Goal: Task Accomplishment & Management: Manage account settings

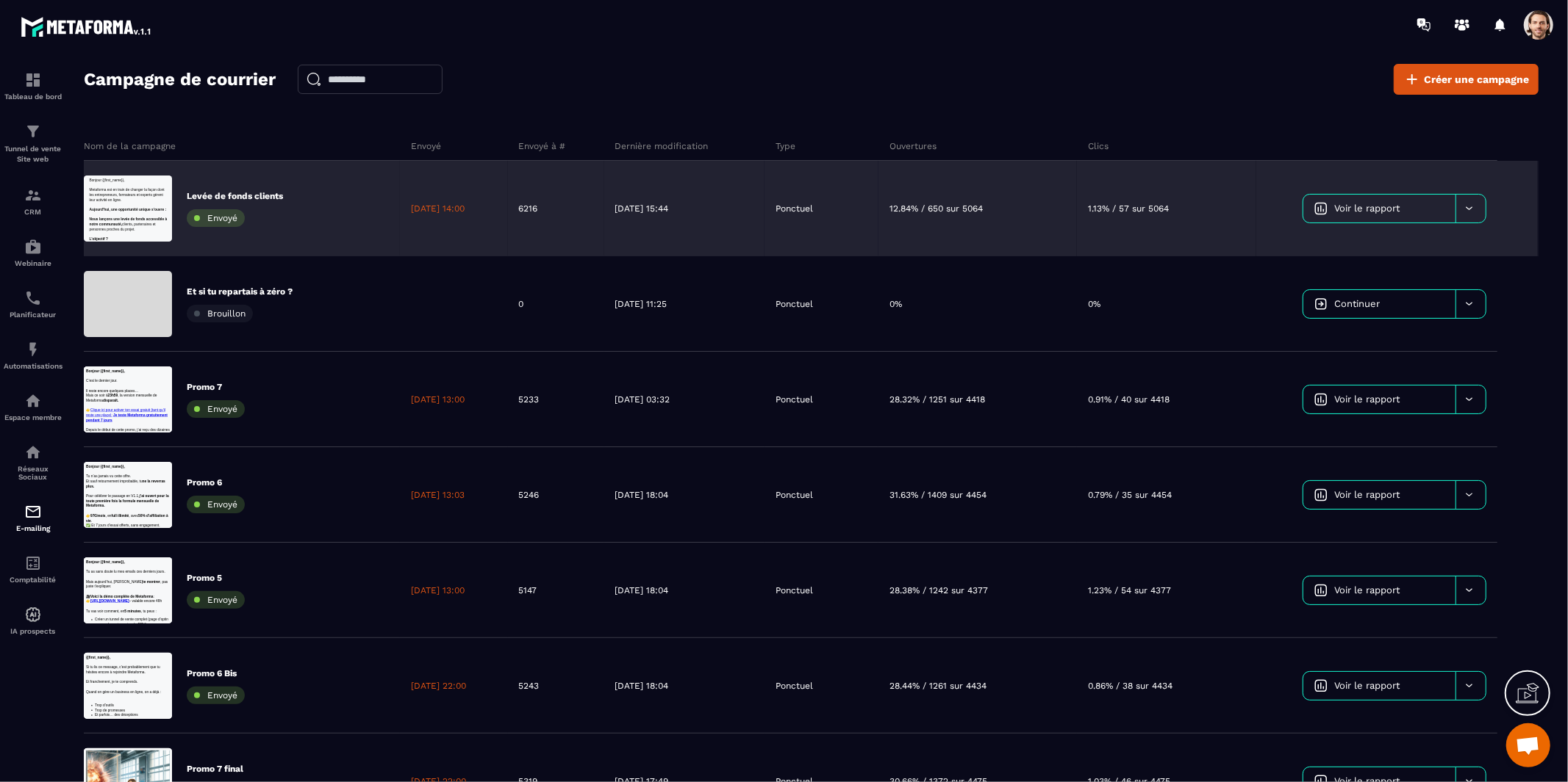
click at [1341, 209] on span "Voir le rapport" at bounding box center [1367, 208] width 65 height 11
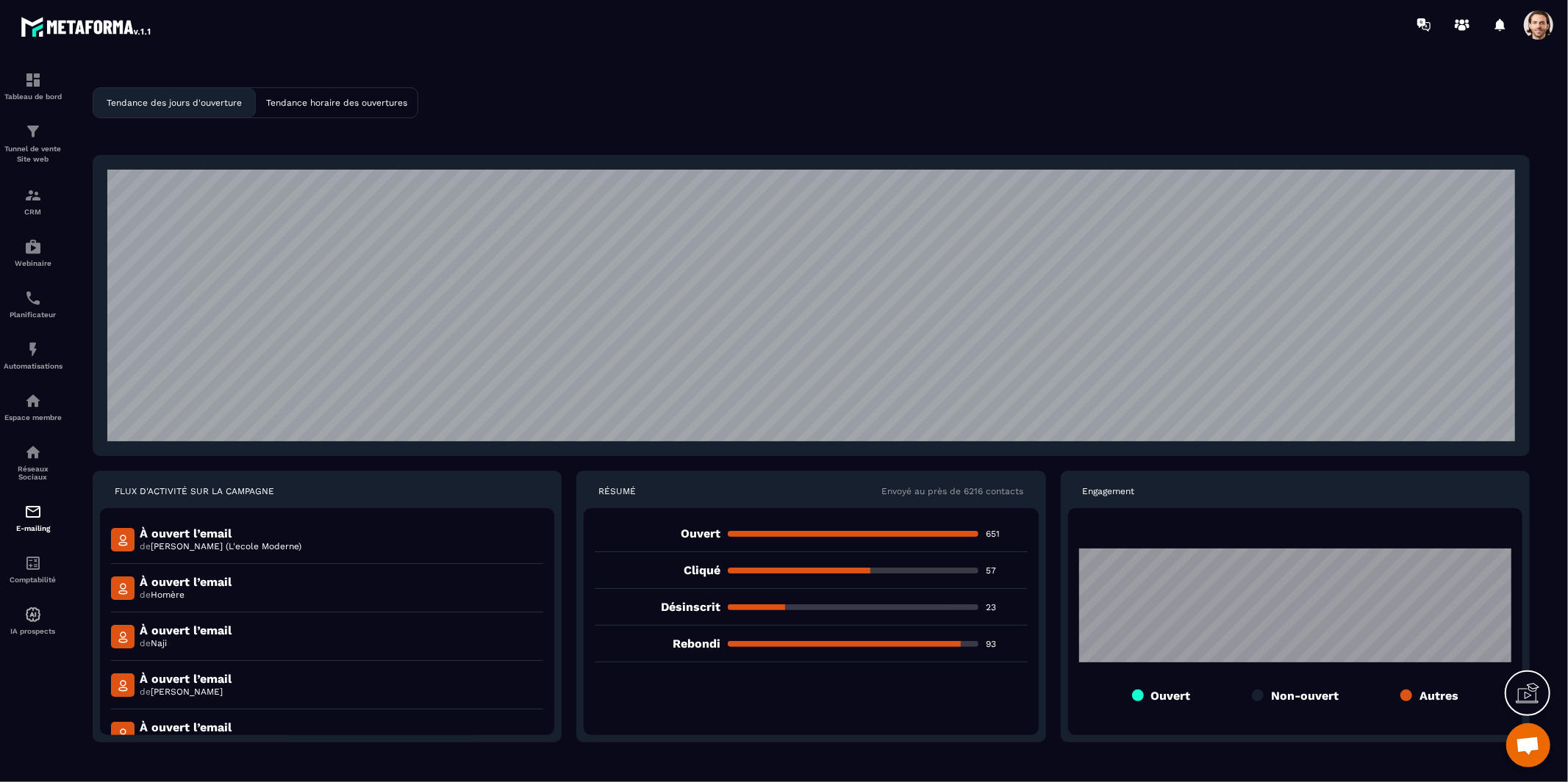
click at [710, 642] on p "Rebondi" at bounding box center [656, 644] width 125 height 14
click at [701, 615] on div at bounding box center [701, 615] width 0 height 0
click at [866, 570] on div at bounding box center [853, 570] width 251 height 5
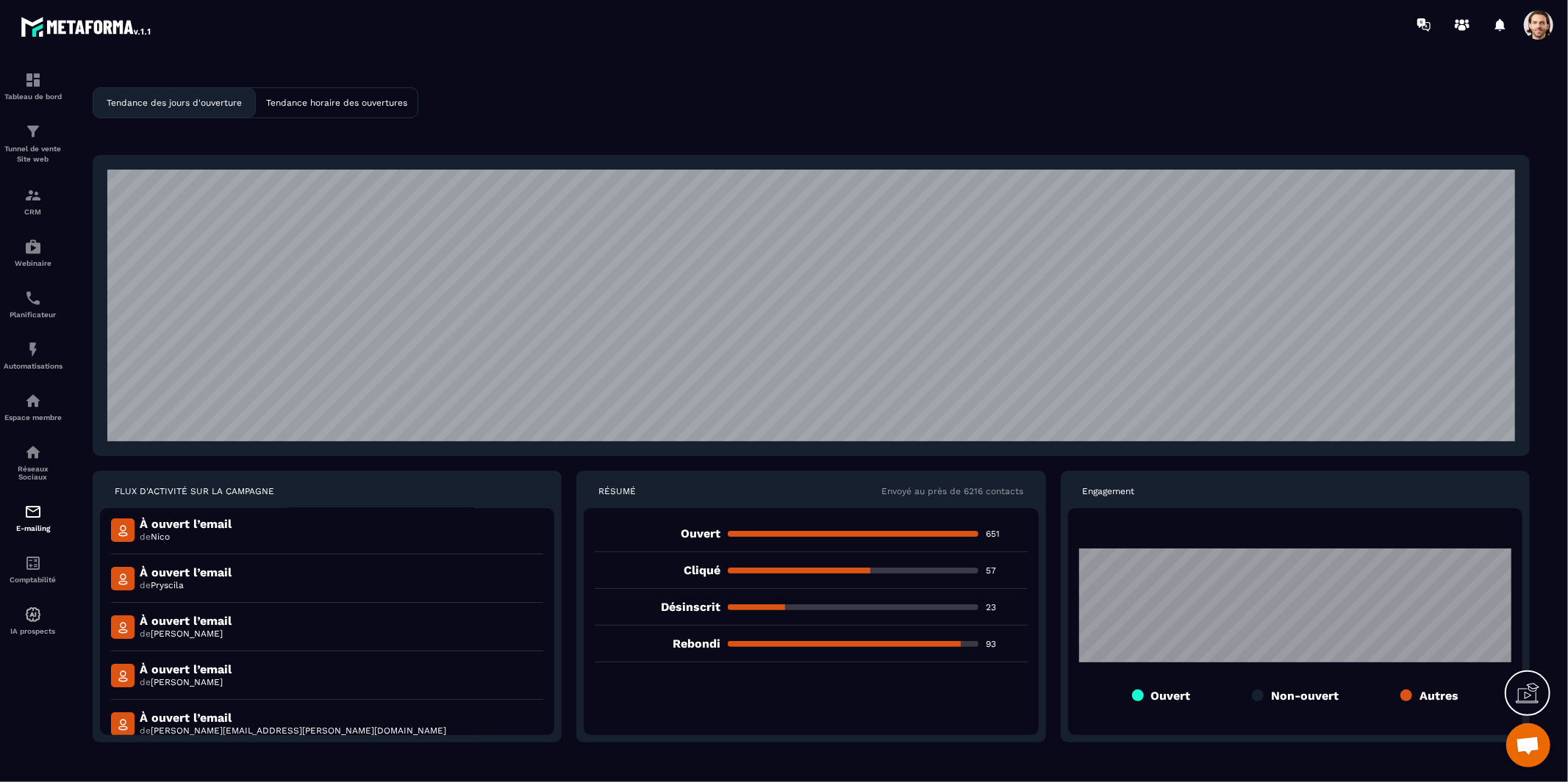
scroll to position [4666, 0]
click at [36, 253] on img at bounding box center [33, 247] width 17 height 17
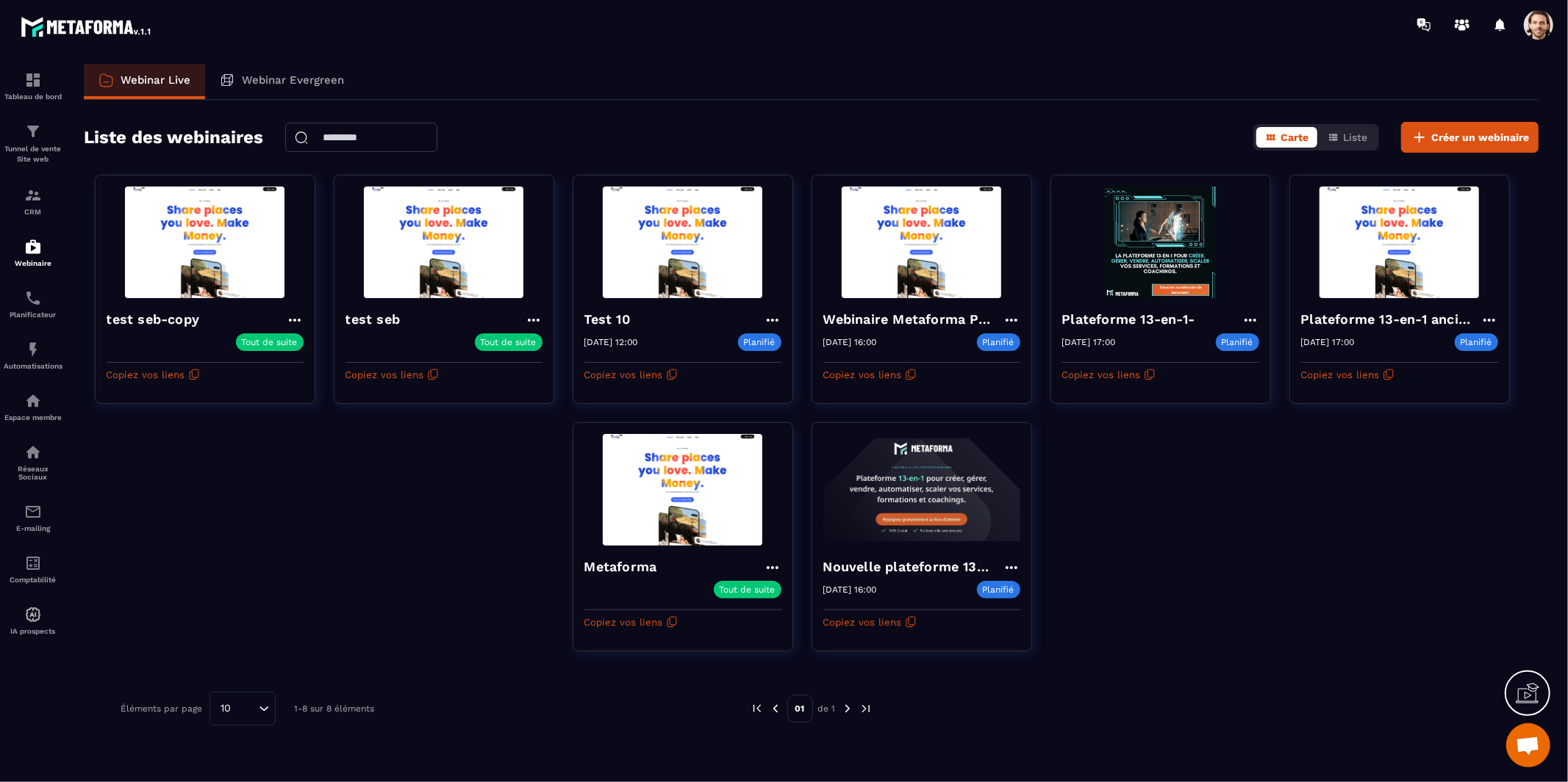
click at [564, 500] on div "test seb-copy Tout de suite Copiez vos liens test seb Tout de suite Copiez vos …" at bounding box center [811, 422] width 1454 height 495
click at [1123, 520] on div "test seb-copy Tout de suite Copiez vos liens test seb Tout de suite Copiez vos …" at bounding box center [811, 422] width 1454 height 495
click at [927, 120] on div "Webinar Live Webinar Evergreen Liste des webinaires Carte Liste Créer un webina…" at bounding box center [811, 420] width 1484 height 712
click at [29, 370] on p "Automatisations" at bounding box center [33, 366] width 59 height 8
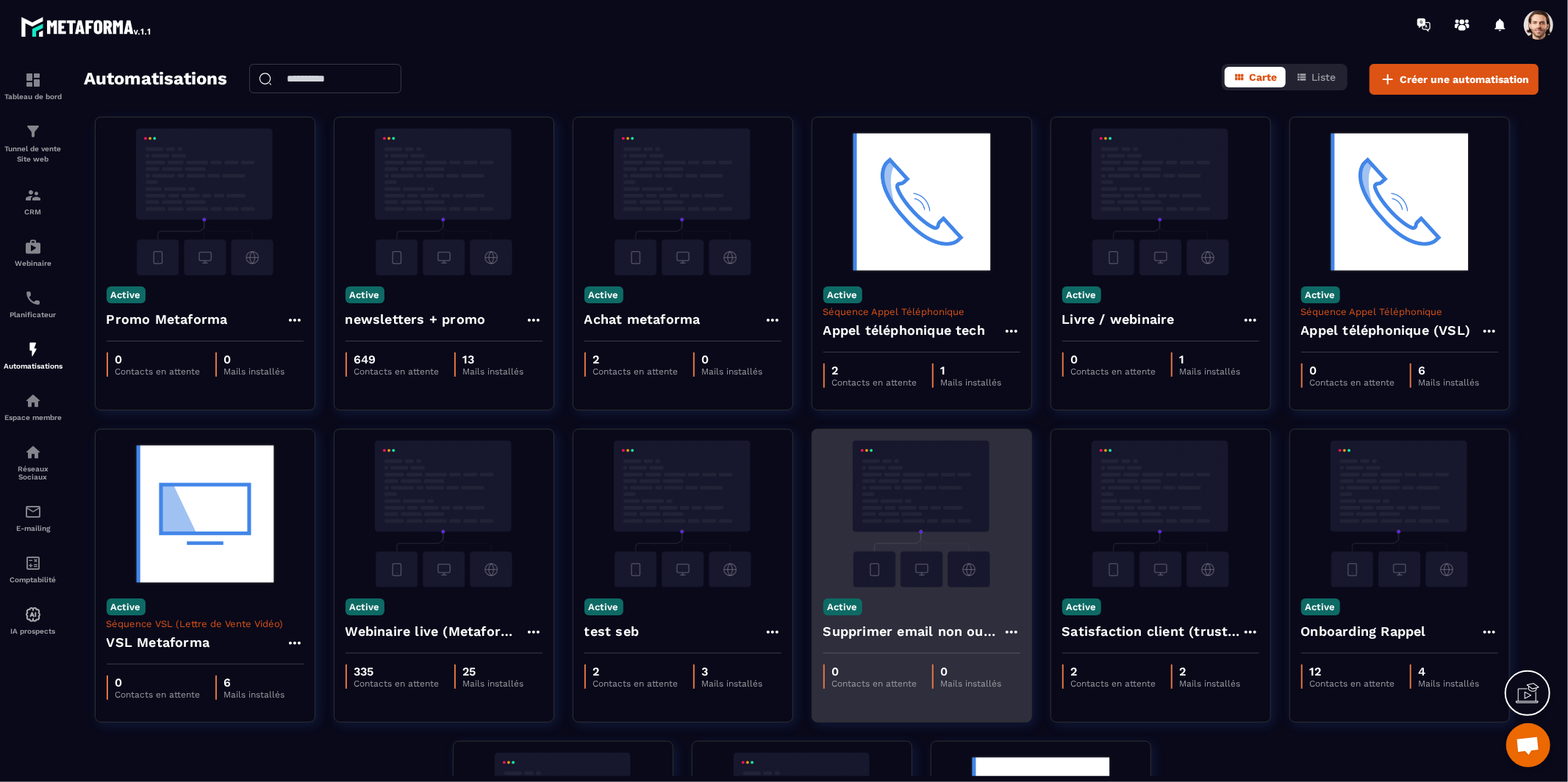
scroll to position [25, 0]
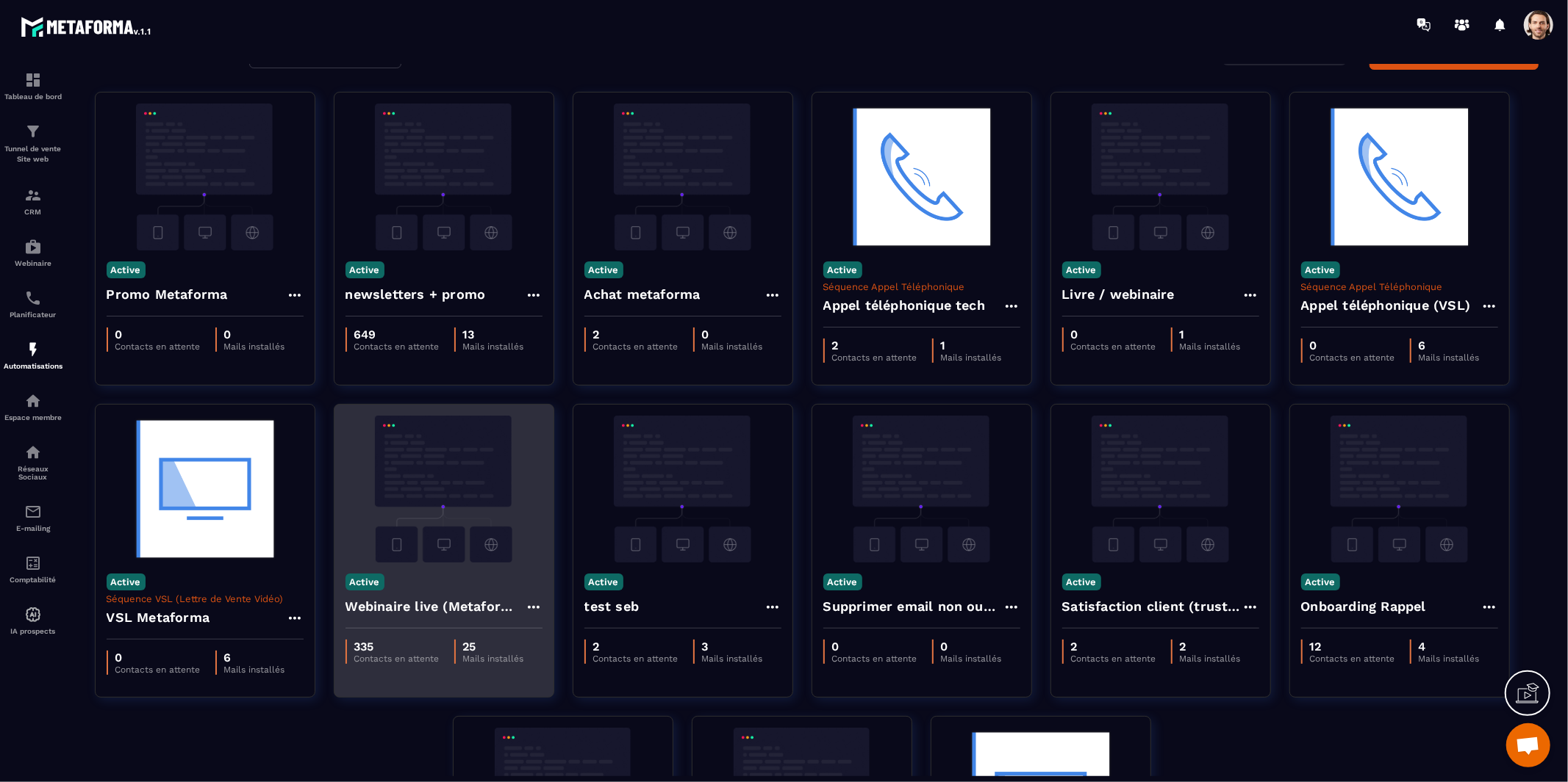
click at [417, 606] on h4 "Webinaire live (Metaforma)" at bounding box center [435, 606] width 180 height 20
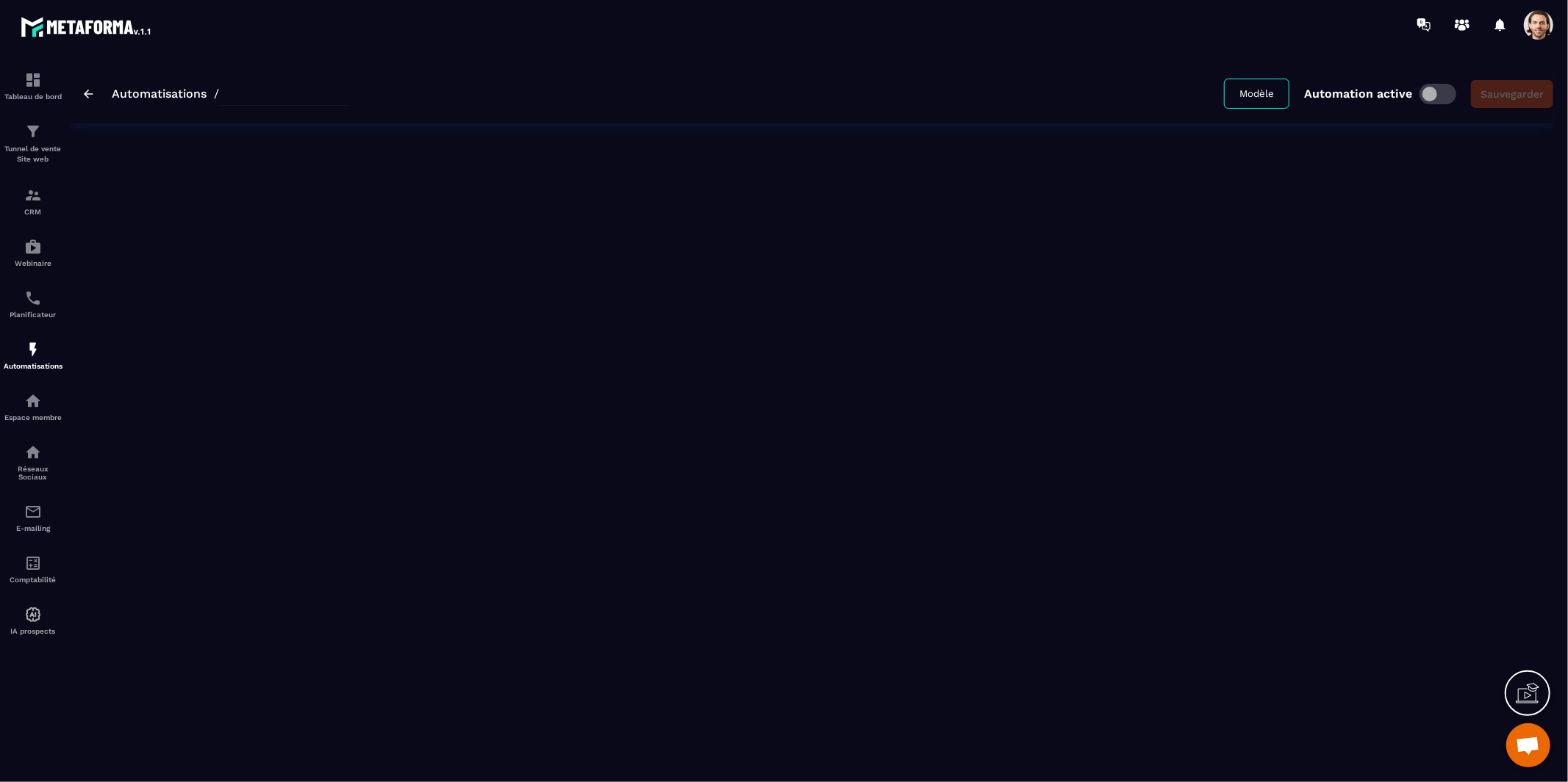
type input "**********"
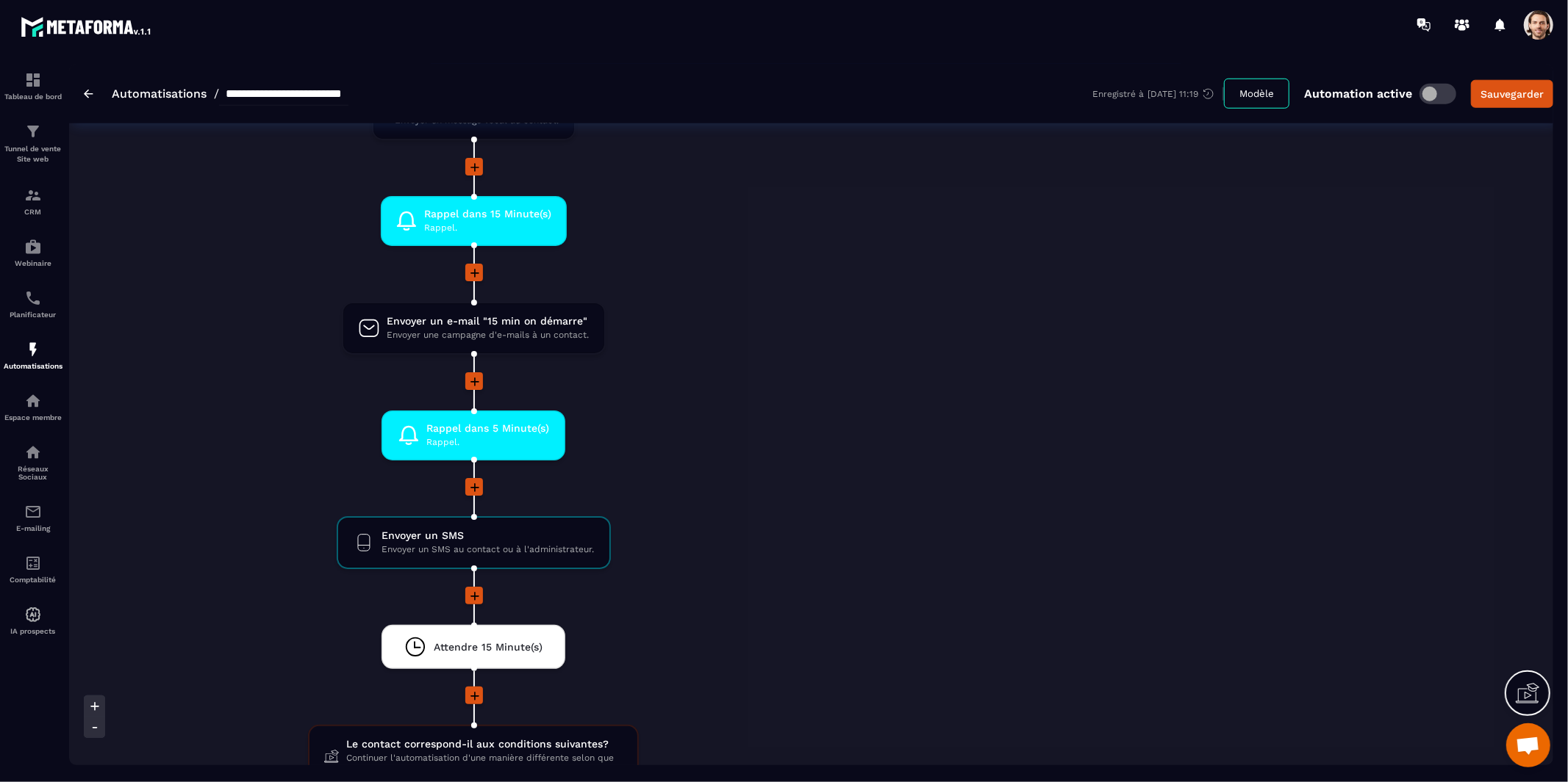
scroll to position [1268, 0]
